Goal: Check status

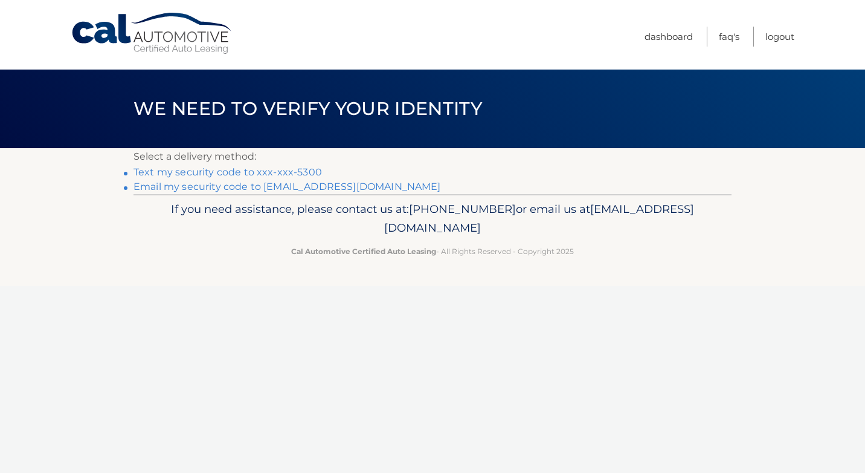
click at [308, 173] on link "Text my security code to xxx-xxx-5300" at bounding box center [228, 171] width 189 height 11
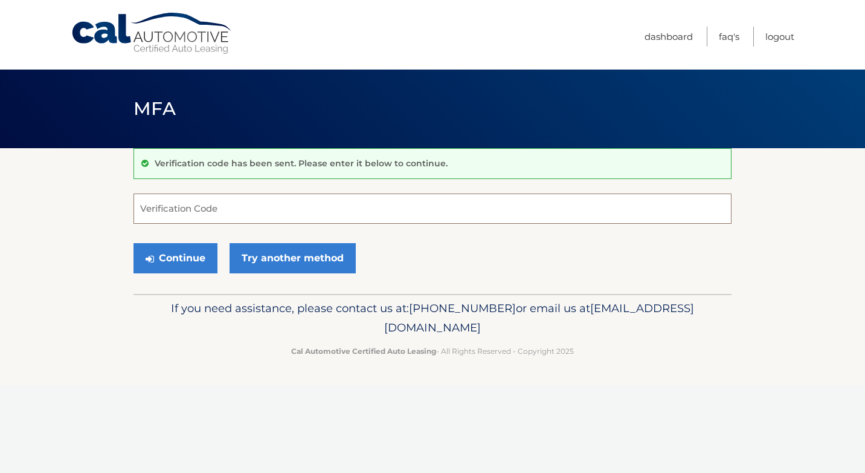
click at [273, 210] on input "Verification Code" at bounding box center [433, 208] width 598 height 30
type input "746154"
click at [176, 263] on button "Continue" at bounding box center [176, 258] width 84 height 30
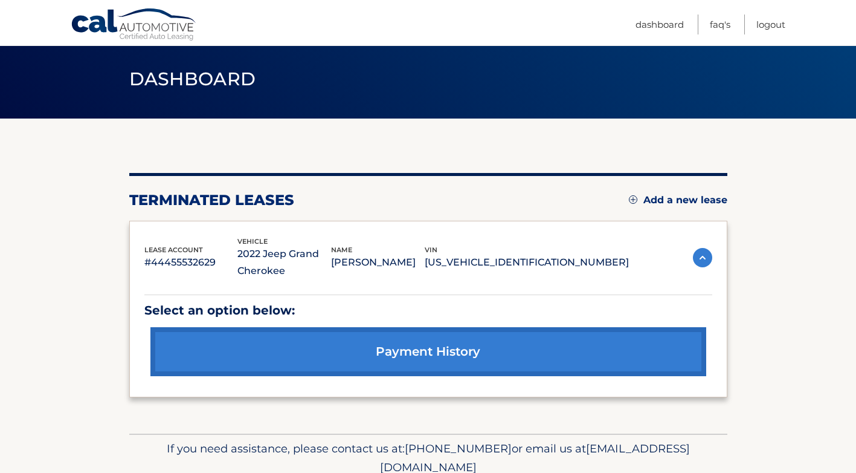
scroll to position [82, 0]
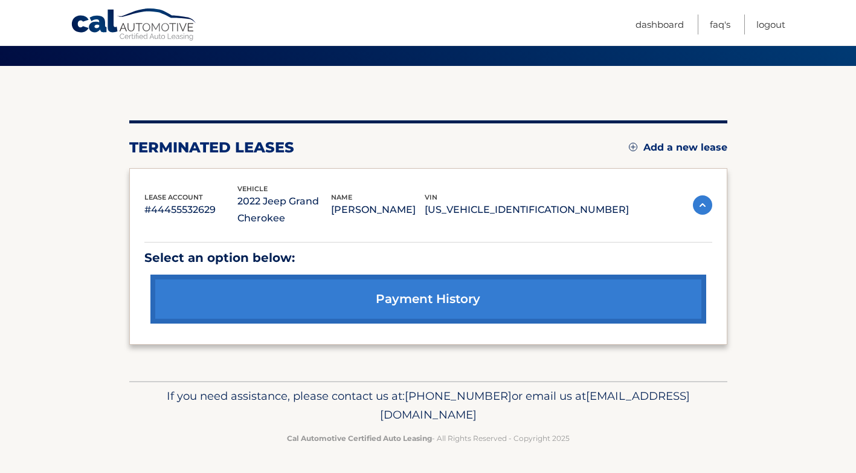
click at [427, 294] on link "payment history" at bounding box center [428, 298] width 556 height 49
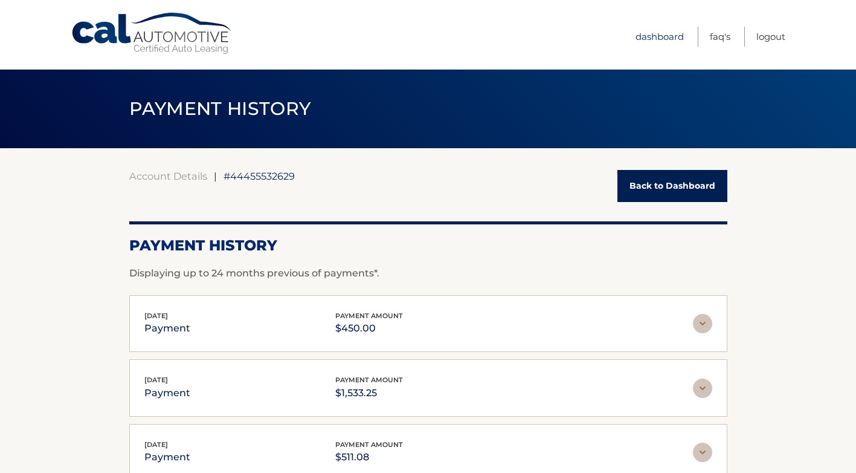
click at [648, 36] on link "Dashboard" at bounding box center [660, 37] width 48 height 20
